Goal: Task Accomplishment & Management: Complete application form

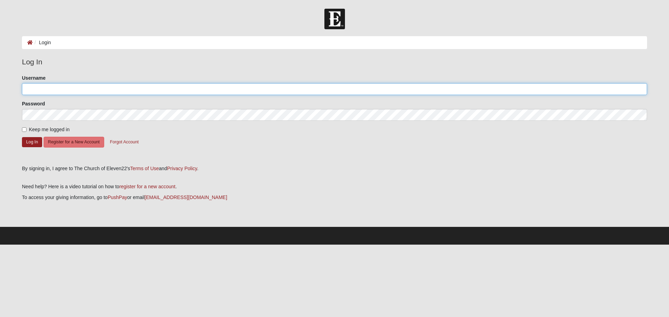
click at [46, 93] on input "Username" at bounding box center [334, 89] width 625 height 12
type input "johnkauffman"
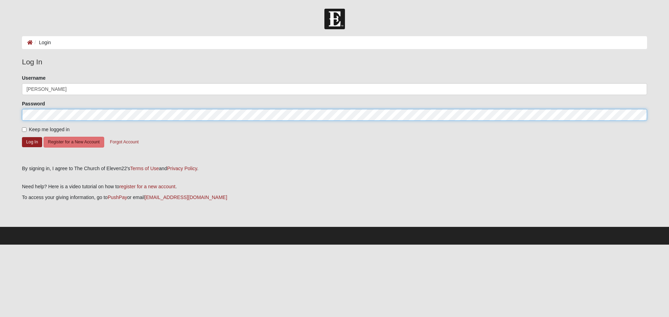
click at [22, 137] on button "Log In" at bounding box center [32, 142] width 20 height 10
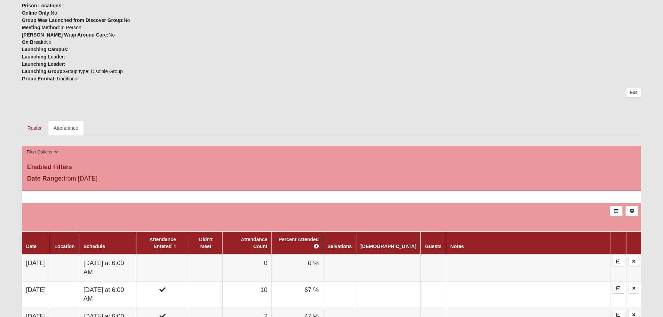
scroll to position [209, 0]
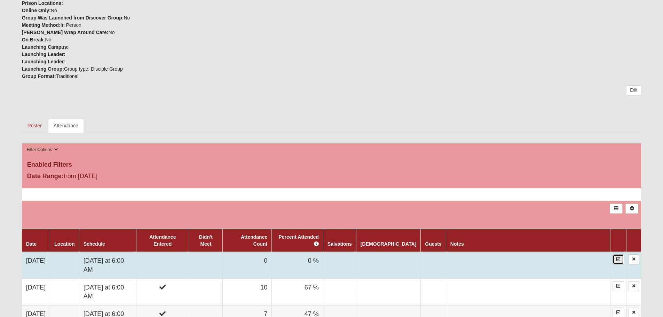
click at [619, 257] on icon at bounding box center [619, 259] width 4 height 4
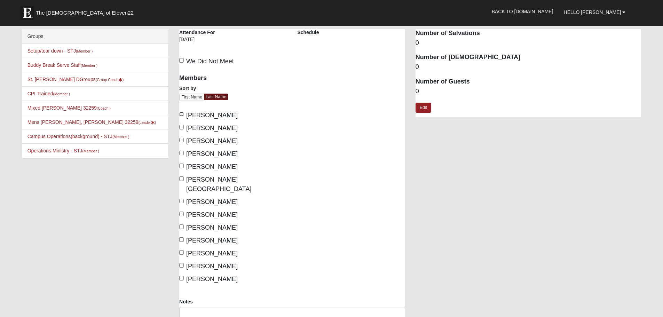
click at [181, 114] on input "Ankerich, Kyle" at bounding box center [181, 114] width 5 height 5
checkbox input "true"
click at [183, 140] on input "Carter, Isaac" at bounding box center [181, 140] width 5 height 5
checkbox input "true"
click at [182, 153] on input "Cordero, Luis" at bounding box center [181, 153] width 5 height 5
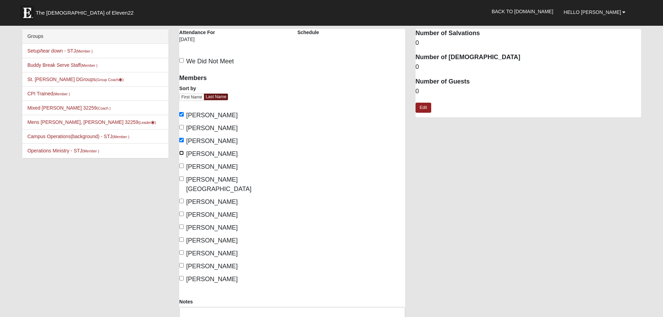
checkbox input "true"
click at [182, 165] on input "Goehring, Tyler" at bounding box center [181, 166] width 5 height 5
checkbox input "true"
click at [181, 178] on input "Hayes, Austin" at bounding box center [181, 179] width 5 height 5
checkbox input "true"
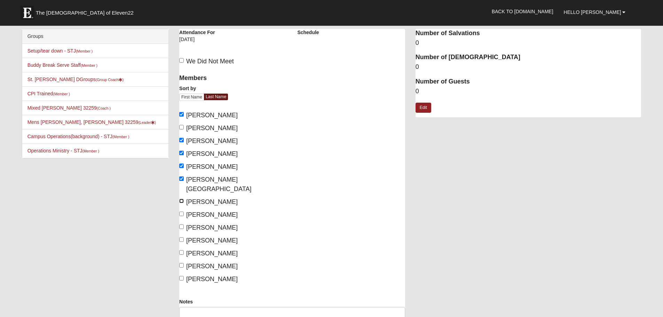
click at [181, 199] on input "Higdon, Jonathan" at bounding box center [181, 201] width 5 height 5
checkbox input "true"
click at [184, 212] on input "Kauffman, John" at bounding box center [181, 214] width 5 height 5
checkbox input "true"
click at [182, 237] on input "Nenigar, Brian" at bounding box center [181, 239] width 5 height 5
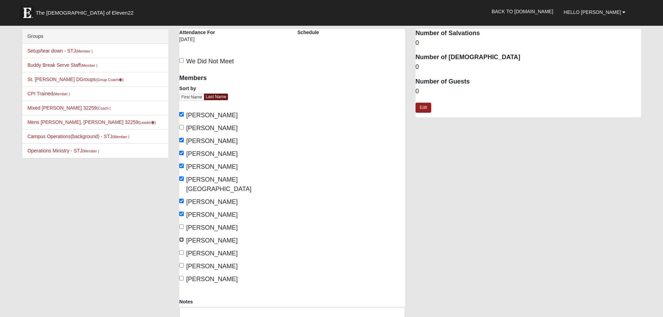
checkbox input "true"
click at [182, 250] on input "Pereida, Chris" at bounding box center [181, 252] width 5 height 5
checkbox input "true"
click at [182, 276] on input "Robbins, Shaun" at bounding box center [181, 278] width 5 height 5
checkbox input "true"
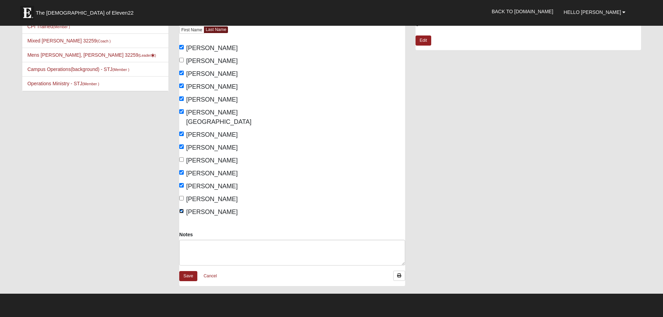
scroll to position [70, 0]
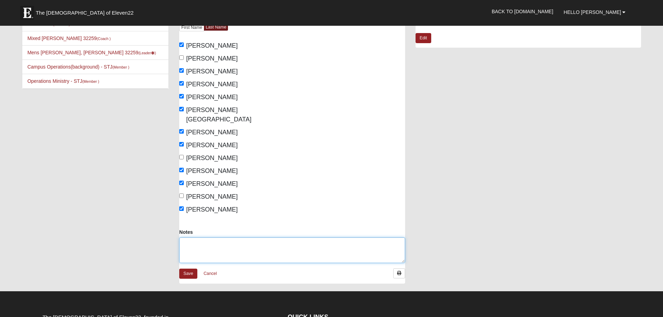
click at [264, 237] on textarea "Notes" at bounding box center [292, 250] width 226 height 26
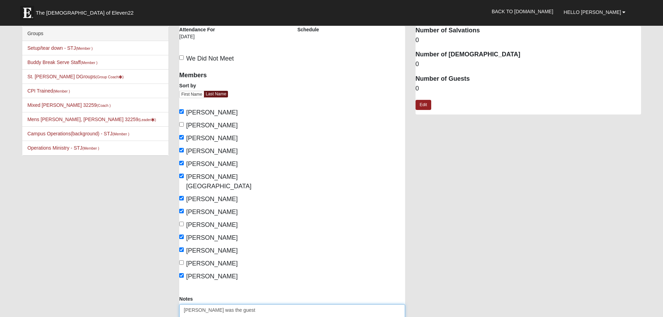
scroll to position [0, 0]
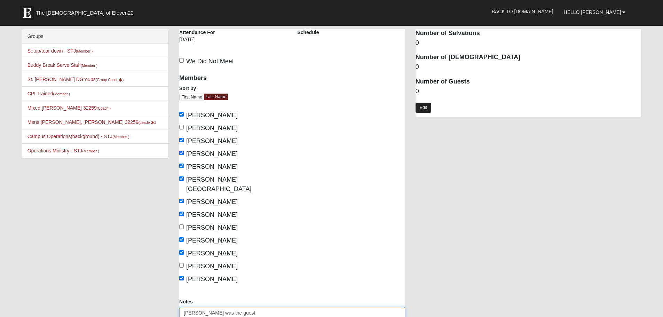
type textarea "Phil Freo was the guest"
click at [428, 108] on link "Edit" at bounding box center [424, 108] width 16 height 10
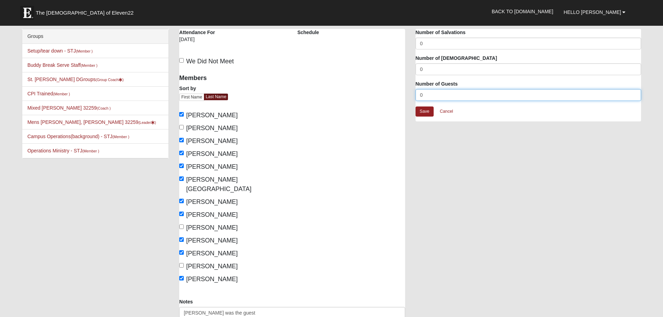
drag, startPoint x: 434, startPoint y: 93, endPoint x: 390, endPoint y: 93, distance: 43.2
click at [390, 93] on div "Mens Goehring, Kauffman 32259 Attendance Attendance For 8/20/2025 Schedule We D…" at bounding box center [410, 194] width 473 height 331
type input "1"
click at [426, 114] on link "Save" at bounding box center [425, 112] width 18 height 10
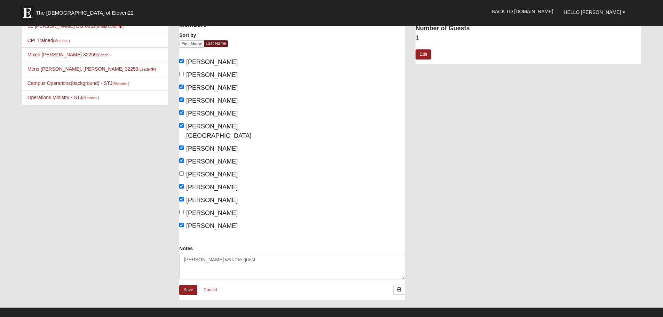
scroll to position [70, 0]
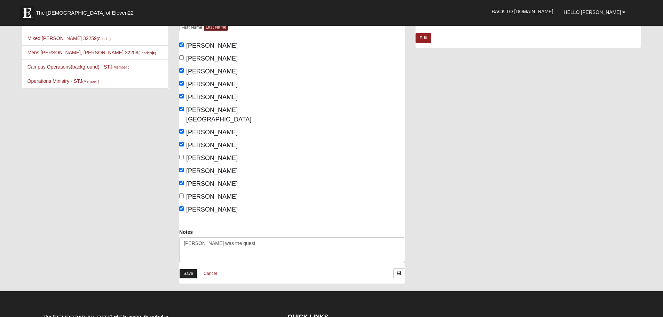
click at [191, 269] on link "Save" at bounding box center [188, 274] width 18 height 10
